Goal: Information Seeking & Learning: Learn about a topic

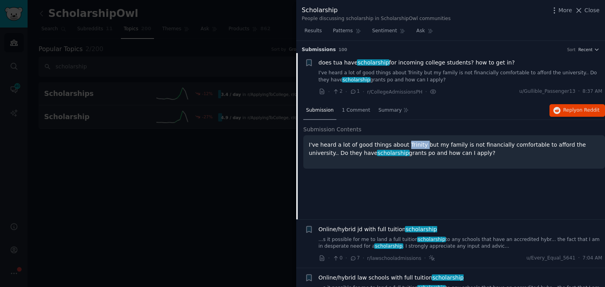
scroll to position [91, 0]
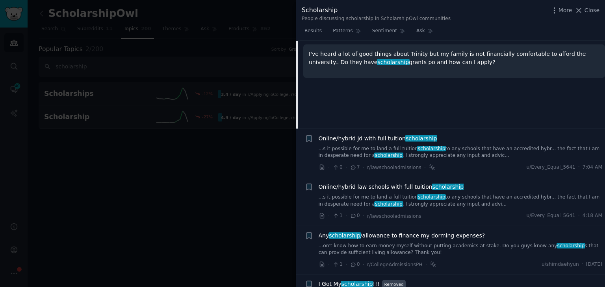
click at [457, 160] on div "Online/hybrid jd with full tuition scholarship ...s it possible for me to land …" at bounding box center [460, 153] width 284 height 37
click at [453, 150] on link "...s it possible for me to land a full tuition scholarship to any schools that …" at bounding box center [460, 153] width 284 height 14
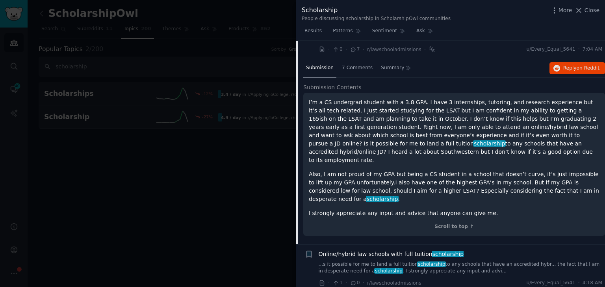
scroll to position [61, 0]
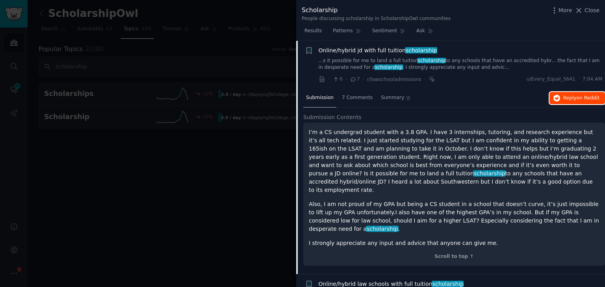
click at [574, 97] on span "Reply on Reddit" at bounding box center [581, 98] width 36 height 7
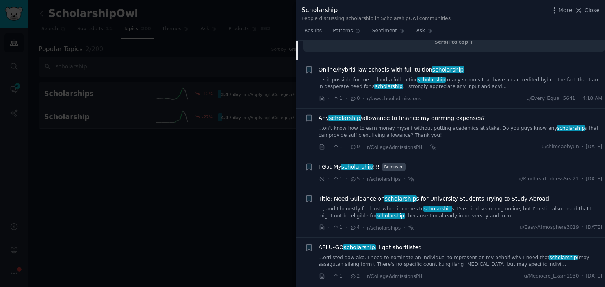
scroll to position [297, 0]
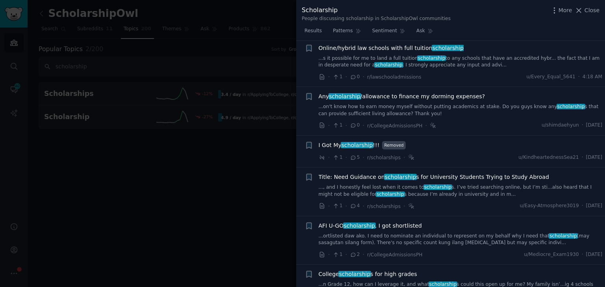
click at [478, 184] on link "..., and I honestly feel lost when it comes to scholarship s. I’ve tried search…" at bounding box center [460, 191] width 284 height 14
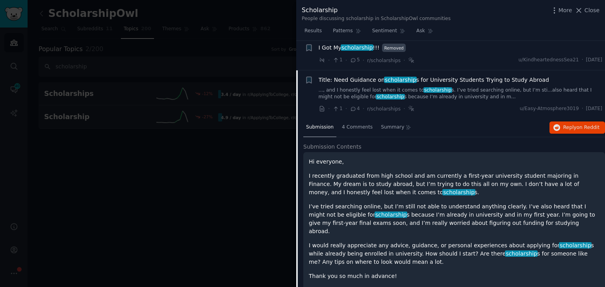
scroll to position [239, 0]
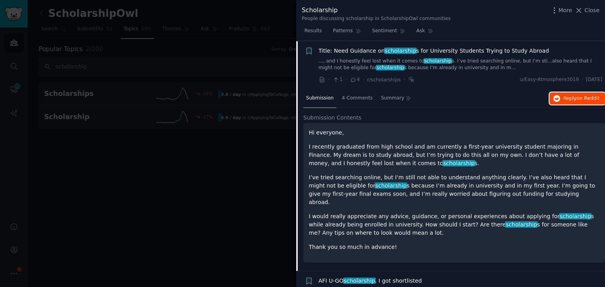
click at [566, 95] on span "Reply on Reddit" at bounding box center [581, 98] width 36 height 7
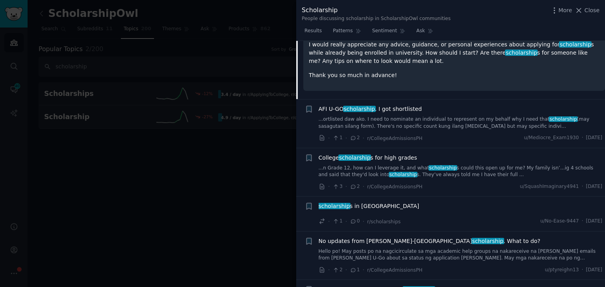
scroll to position [435, 0]
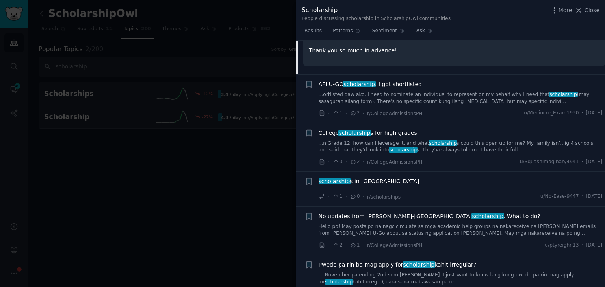
click at [465, 140] on link "...n Grade 12, how can I leverage it, and what scholarship s could this open up…" at bounding box center [460, 147] width 284 height 14
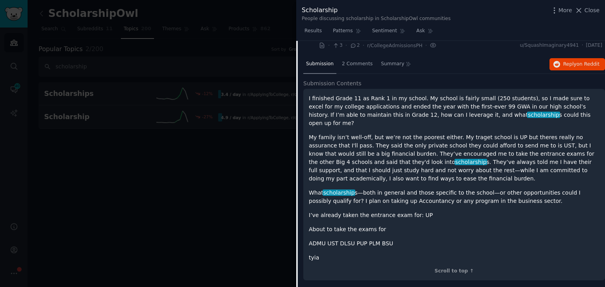
scroll to position [335, 0]
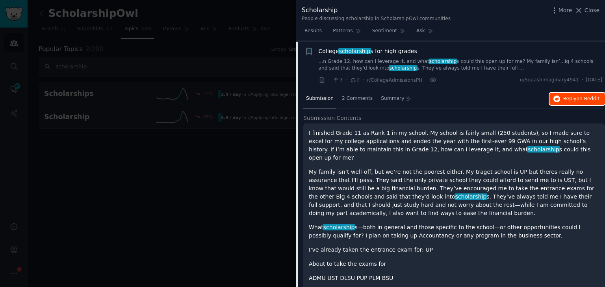
click at [568, 98] on span "Reply on Reddit" at bounding box center [581, 99] width 36 height 7
click at [587, 100] on span "on Reddit" at bounding box center [587, 99] width 23 height 6
